Goal: Transaction & Acquisition: Purchase product/service

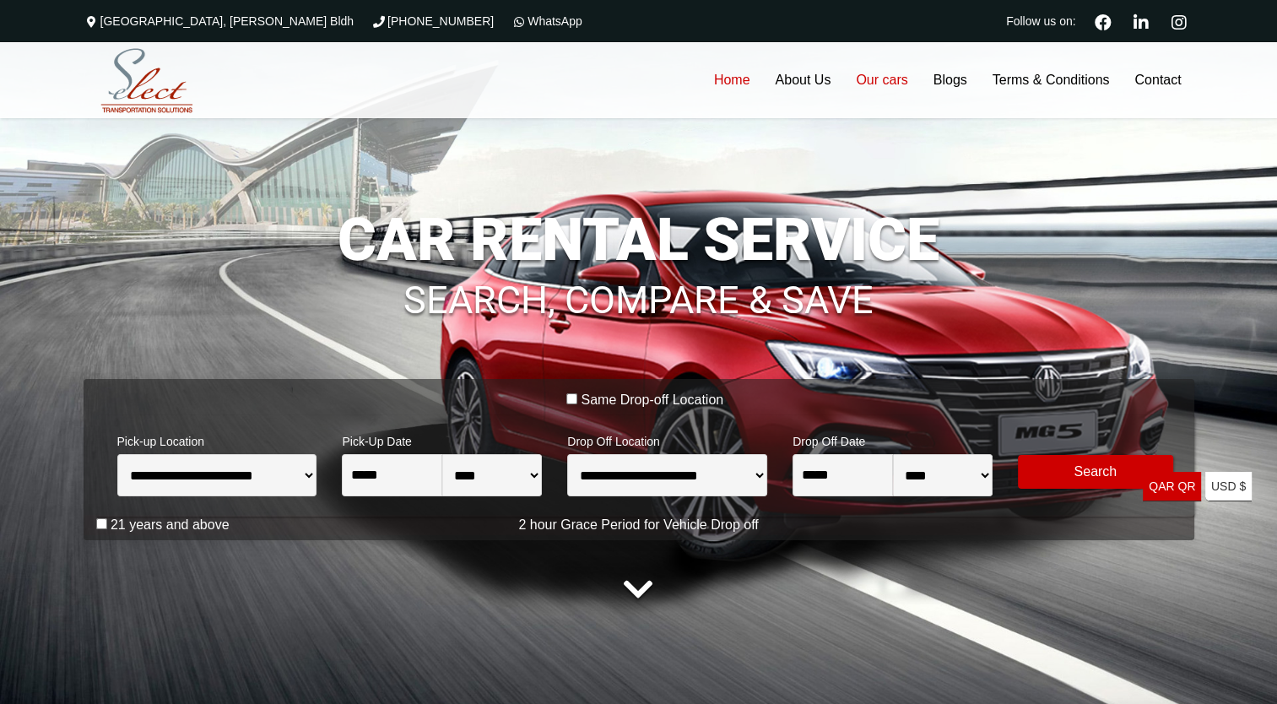
click at [864, 82] on link "Our cars" at bounding box center [881, 80] width 77 height 76
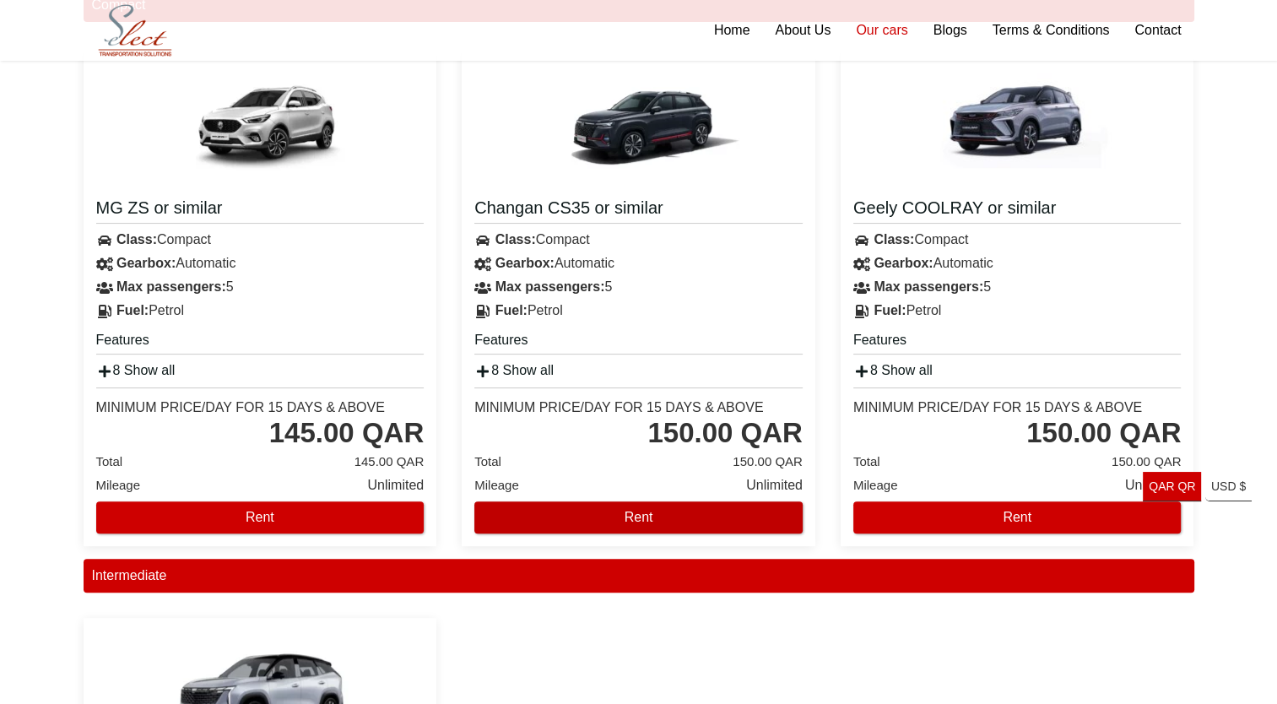
scroll to position [84, 0]
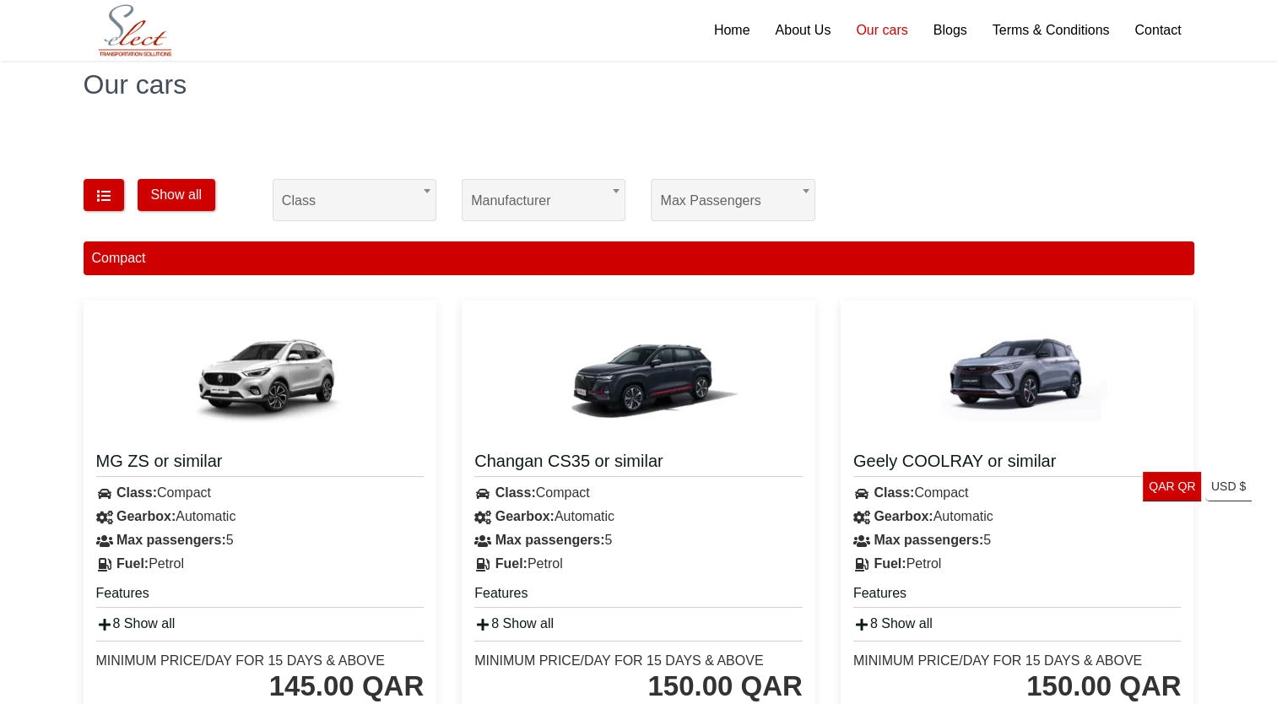
click at [544, 184] on div "**********" at bounding box center [543, 198] width 189 height 59
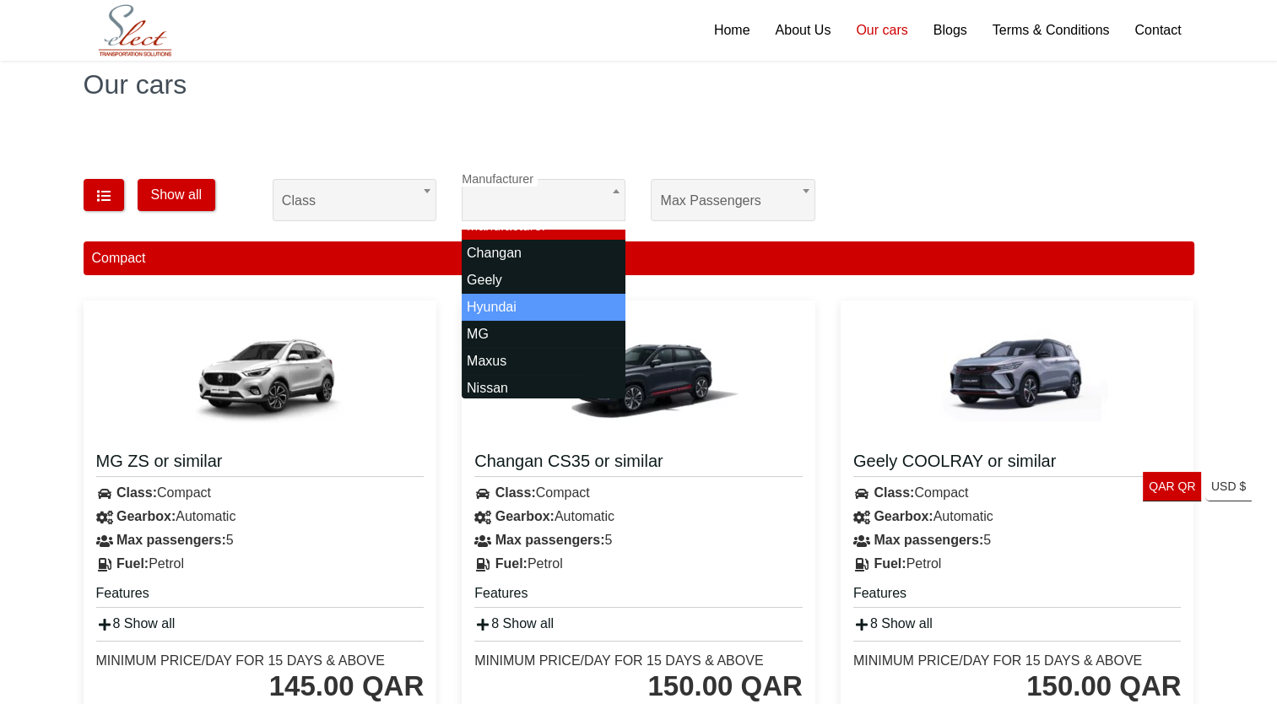
scroll to position [47, 0]
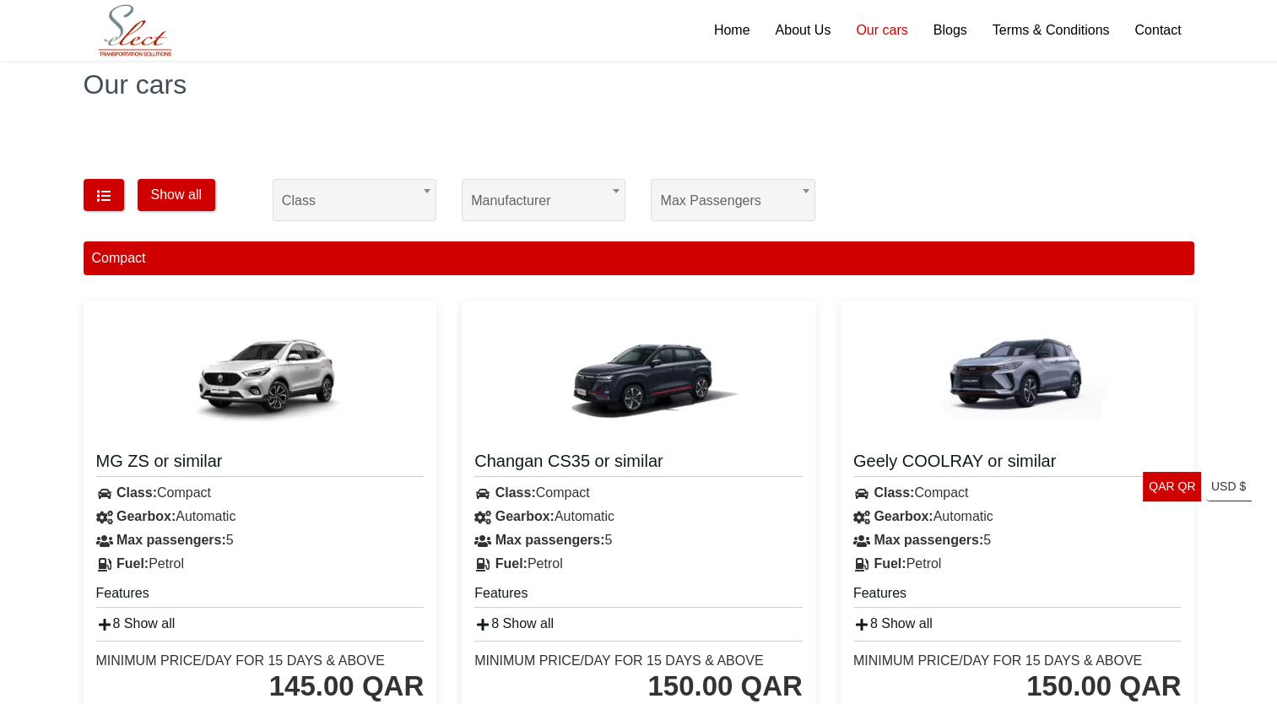
click at [949, 122] on div "Our cars" at bounding box center [638, 84] width 1277 height 101
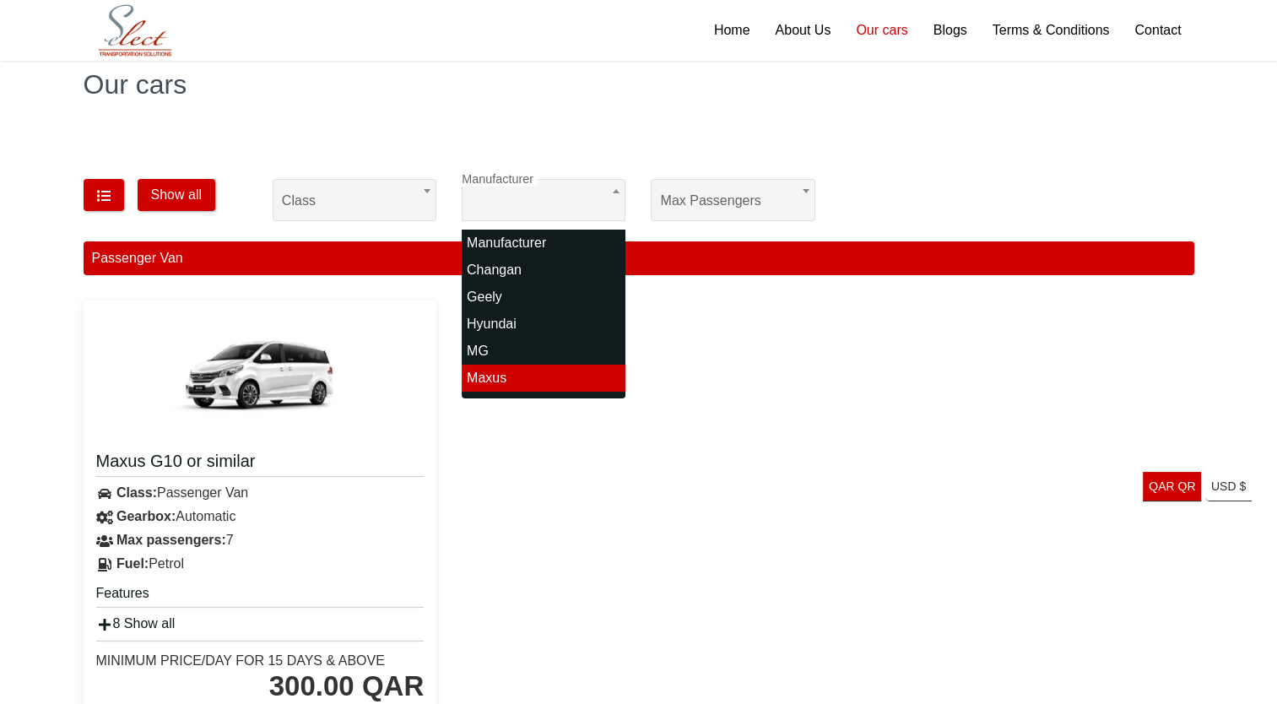
click at [562, 186] on span "Maxus" at bounding box center [543, 201] width 145 height 42
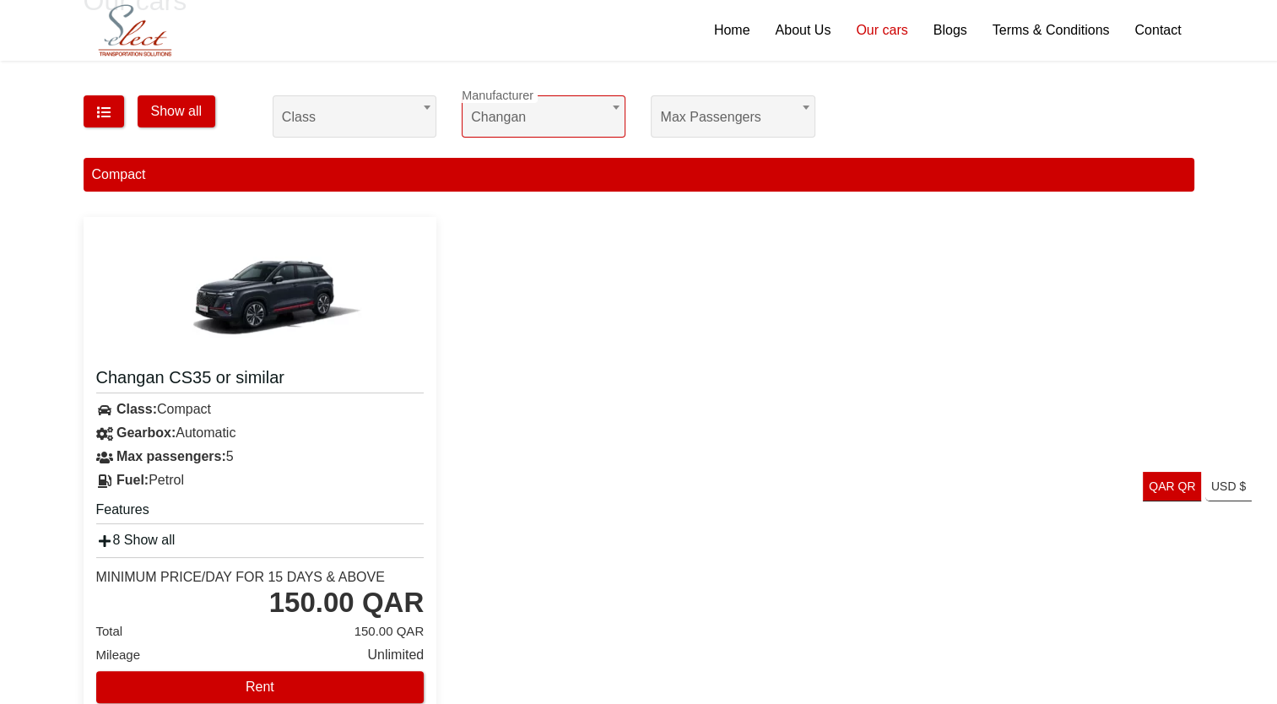
scroll to position [169, 0]
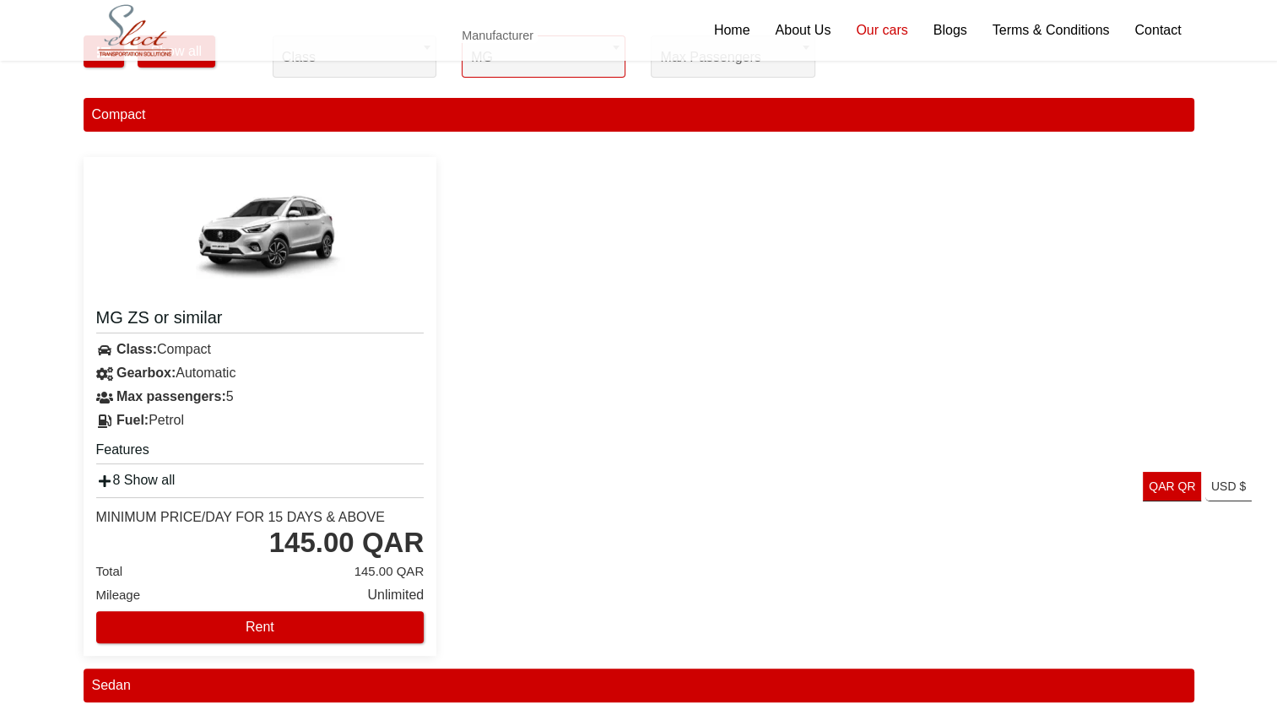
scroll to position [109, 0]
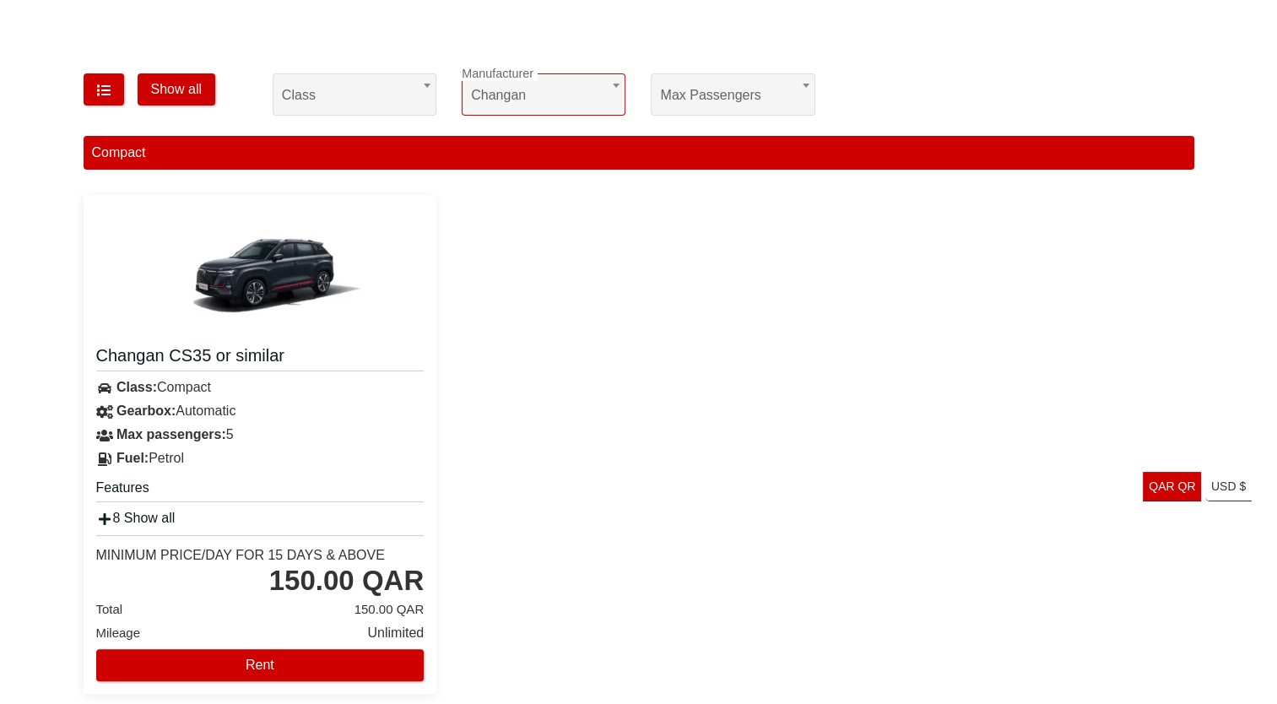
scroll to position [24, 0]
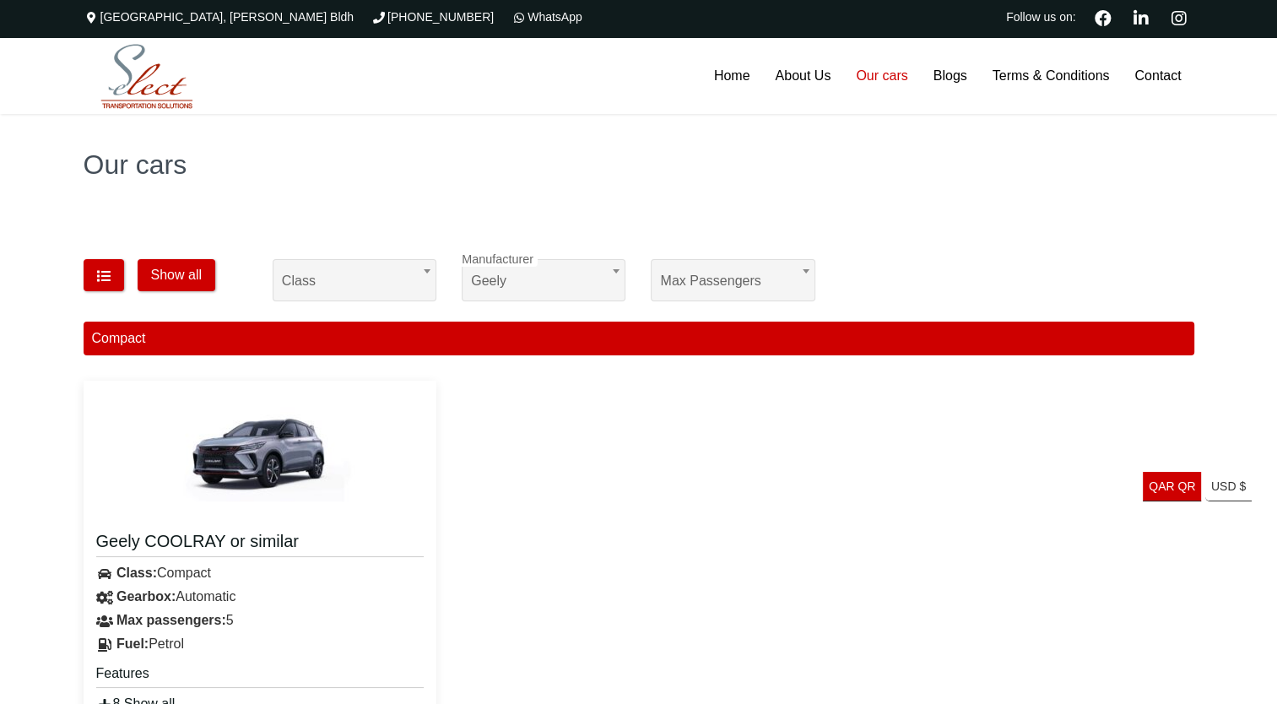
scroll to position [0, 0]
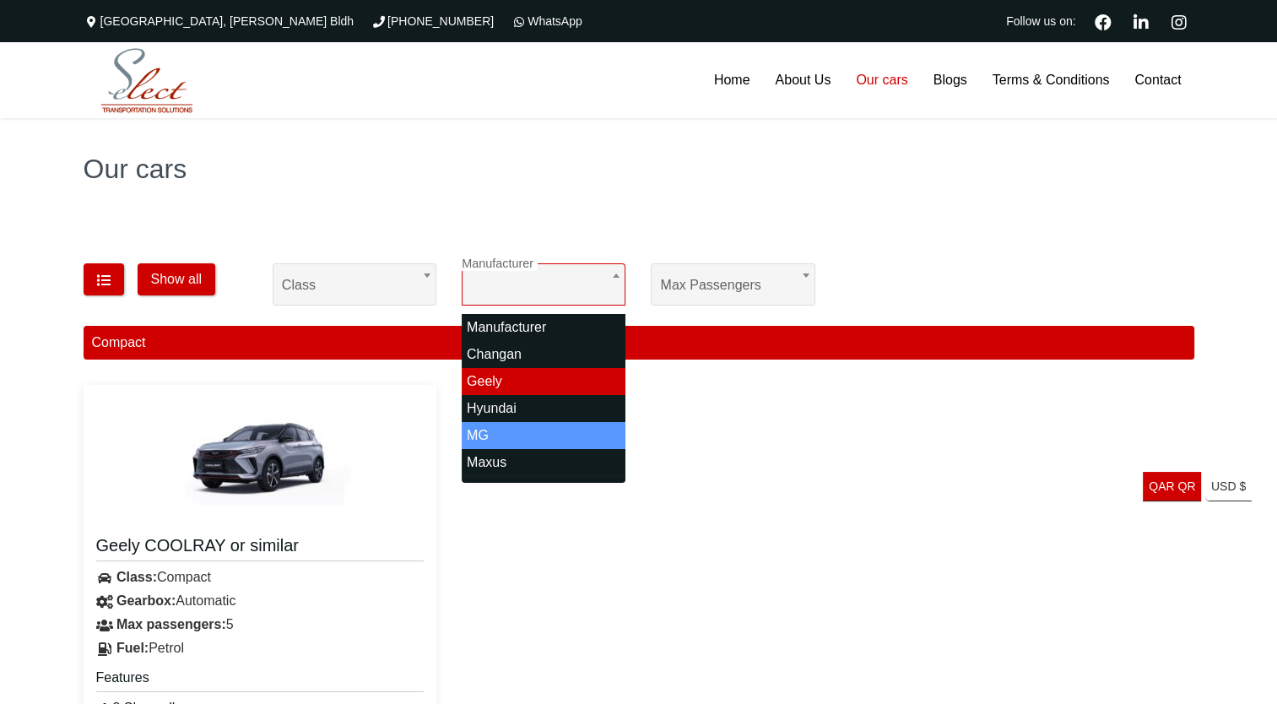
select select "*"
